Goal: Information Seeking & Learning: Learn about a topic

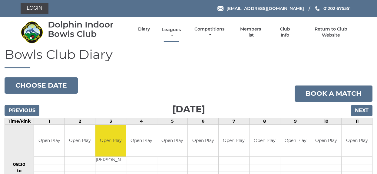
click at [173, 29] on link "Leagues" at bounding box center [171, 33] width 22 height 12
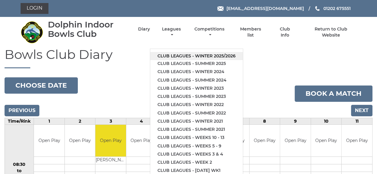
click at [189, 55] on link "Club leagues - Winter 2025/2026" at bounding box center [196, 56] width 93 height 8
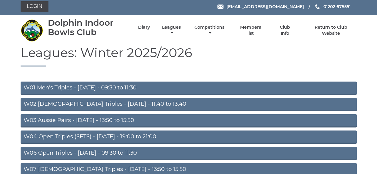
scroll to position [4, 0]
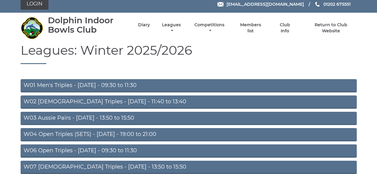
click at [80, 117] on link "W03 Aussie Pairs - Monday - 13:50 to 15:50" at bounding box center [189, 118] width 336 height 13
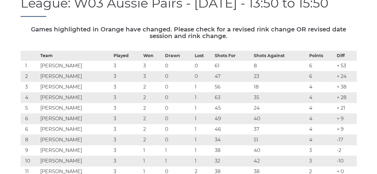
scroll to position [85, 0]
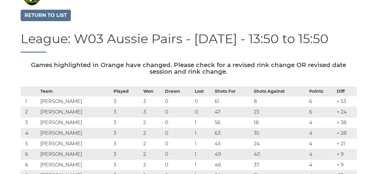
scroll to position [0, 0]
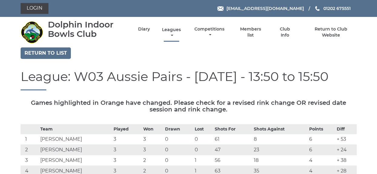
click at [170, 30] on link "Leagues" at bounding box center [171, 33] width 22 height 12
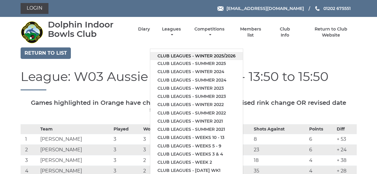
click at [187, 54] on link "Club leagues - Winter 2025/2026" at bounding box center [196, 56] width 93 height 8
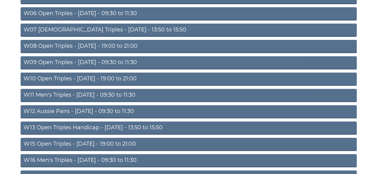
scroll to position [142, 0]
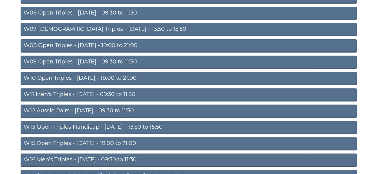
click at [105, 126] on link "W13 Open Triples Handicap - [DATE] - 13:50 to 15:50" at bounding box center [189, 127] width 336 height 13
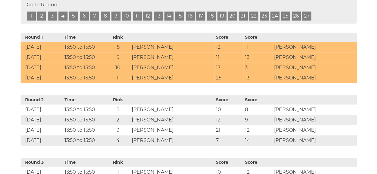
scroll to position [275, 0]
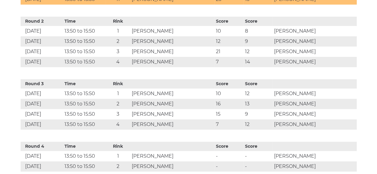
scroll to position [343, 0]
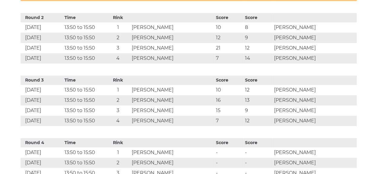
drag, startPoint x: 349, startPoint y: 0, endPoint x: 369, endPoint y: 61, distance: 64.0
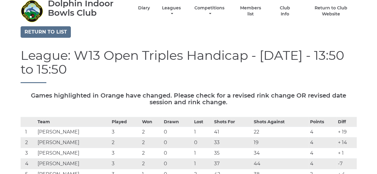
scroll to position [11, 0]
